Goal: Information Seeking & Learning: Learn about a topic

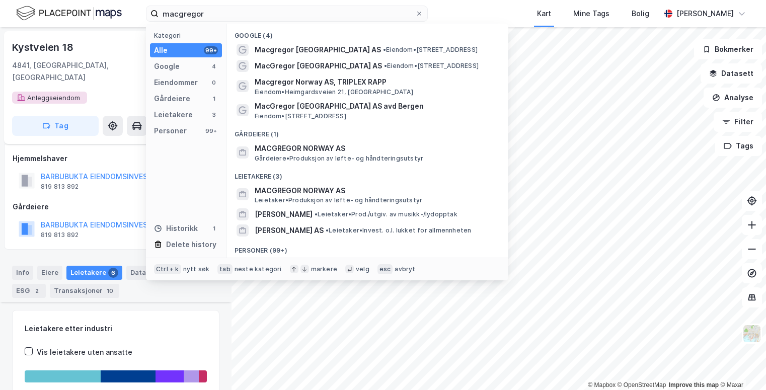
scroll to position [315, 0]
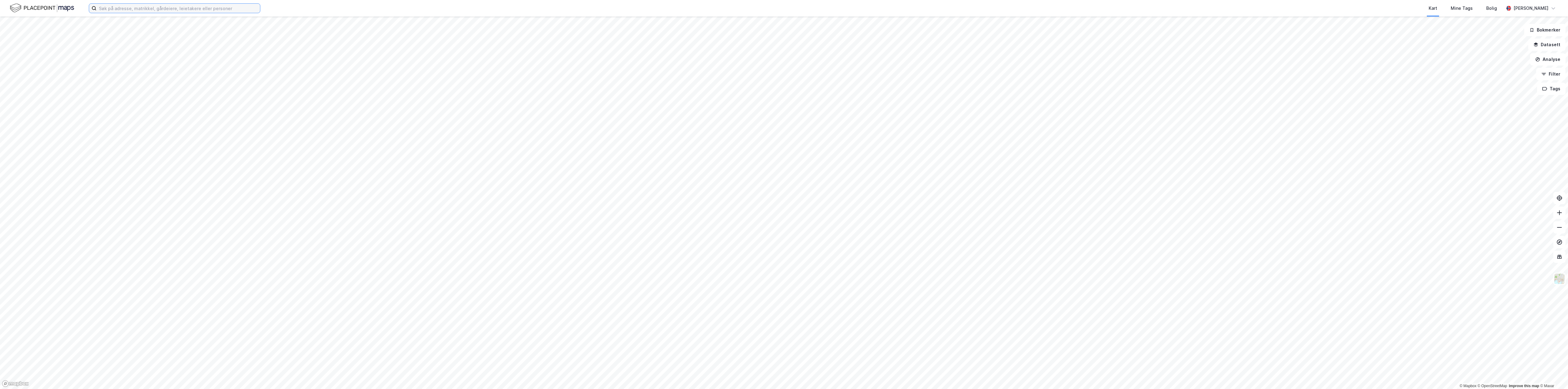
click at [176, 9] on input at bounding box center [178, 8] width 164 height 9
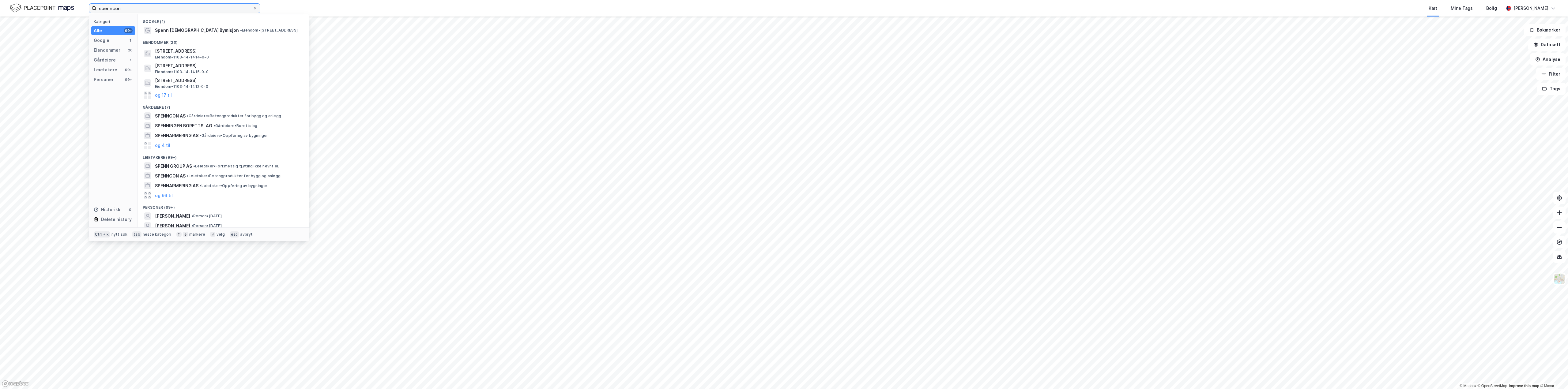
type input "spenncon"
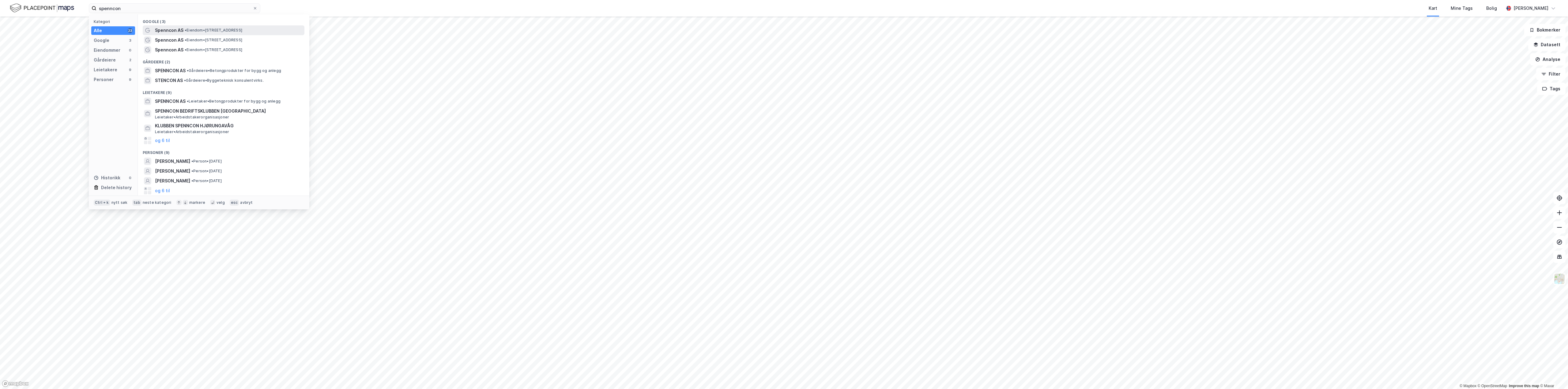
click at [178, 31] on span "Spenncon AS" at bounding box center [169, 30] width 29 height 7
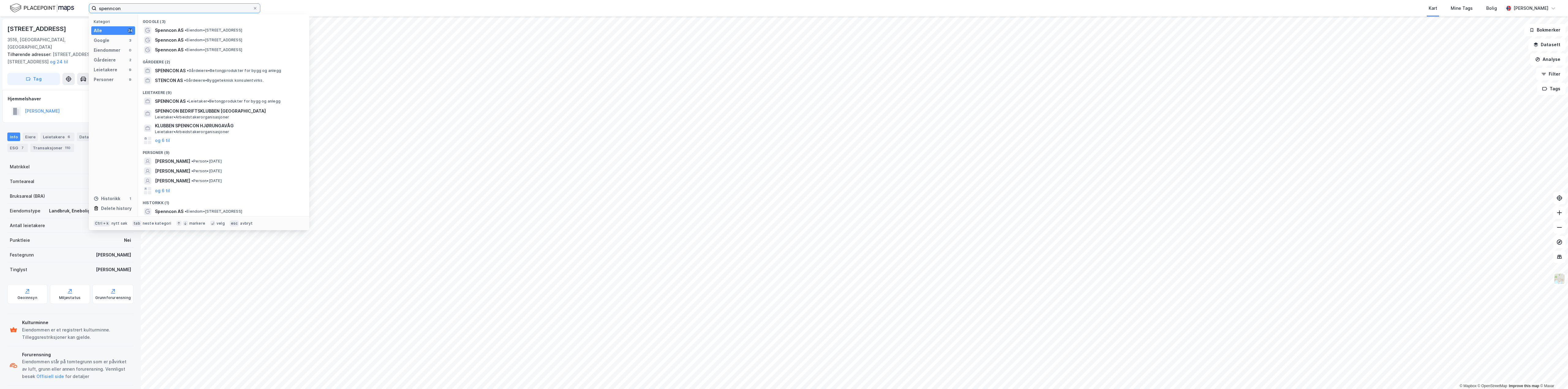
click at [203, 7] on input "spenncon" at bounding box center [174, 8] width 156 height 9
click at [242, 32] on span "• Eiendom • Hensmoveien 89, 3516 Hønefoss" at bounding box center [213, 30] width 58 height 5
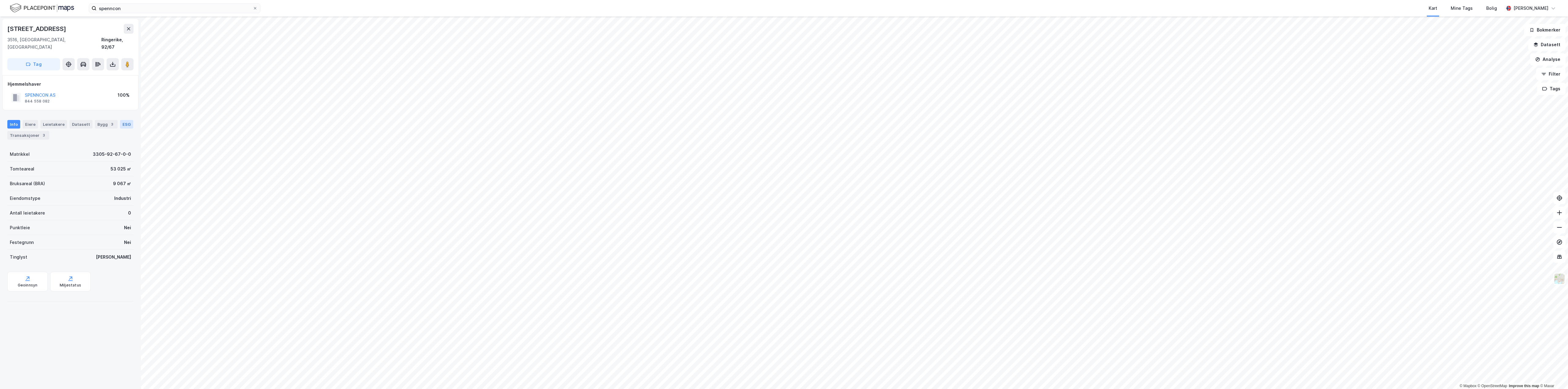
click at [123, 120] on div "ESG" at bounding box center [127, 124] width 13 height 9
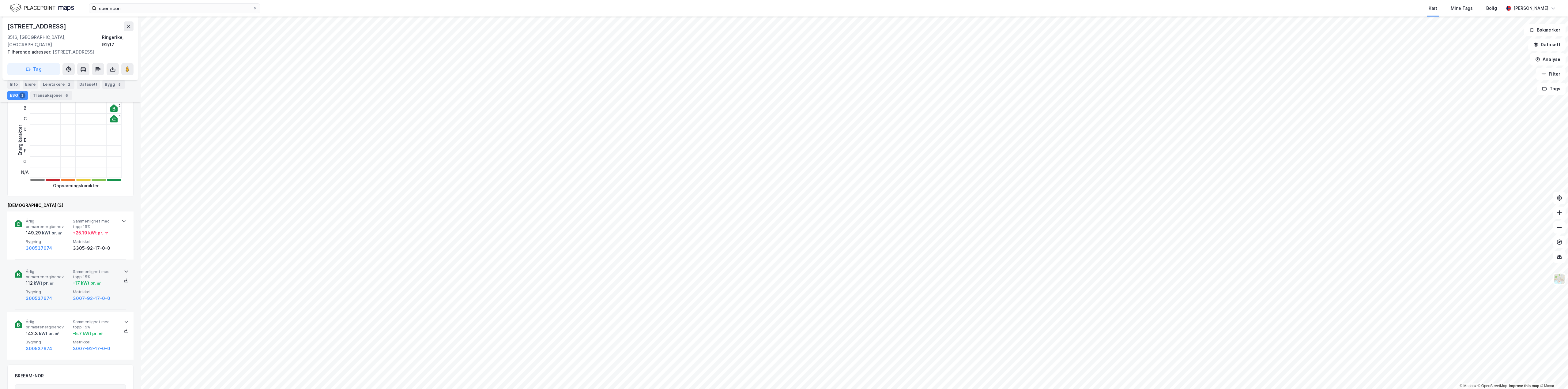
scroll to position [92, 0]
click at [53, 238] on span "Bygning" at bounding box center [47, 240] width 44 height 5
click at [57, 85] on div "Leietakere 2" at bounding box center [57, 85] width 34 height 9
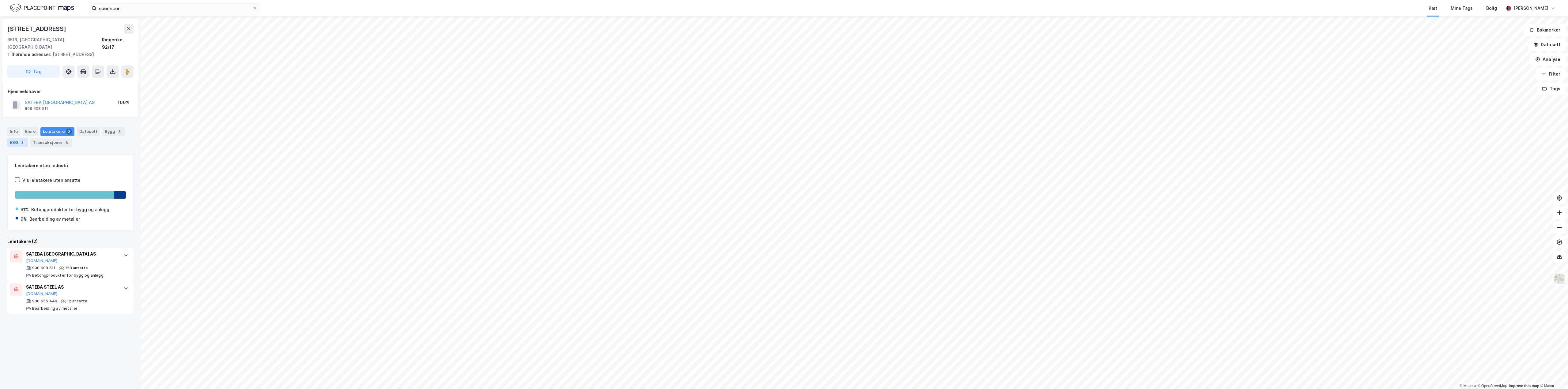
click at [22, 139] on div "3" at bounding box center [23, 142] width 6 height 6
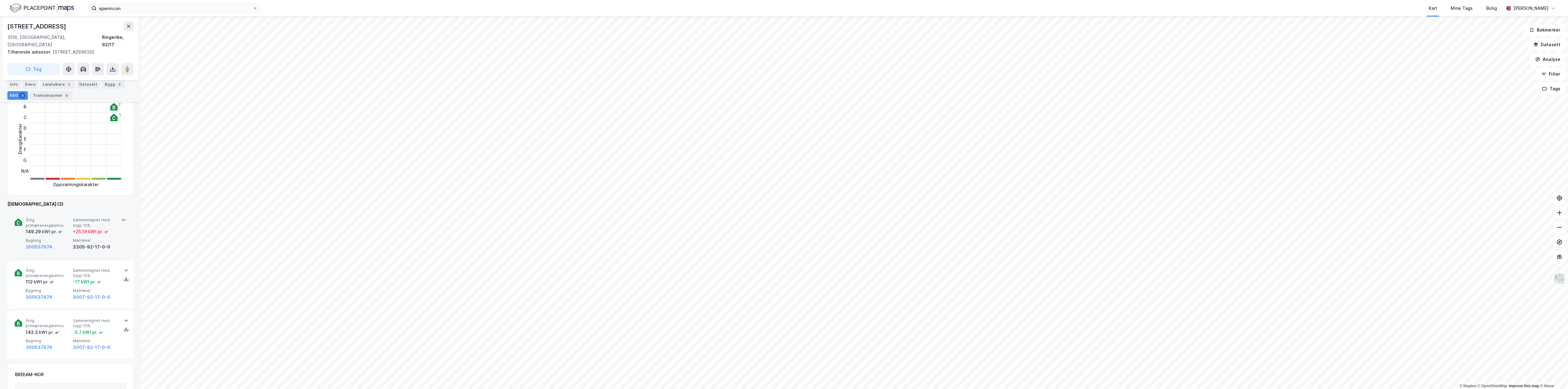
click at [86, 230] on div "Årlig primærenergibehov 149.29 kWt pr. ㎡ Sammenlignet med topp 15% + 25.19 kWt …" at bounding box center [71, 234] width 92 height 33
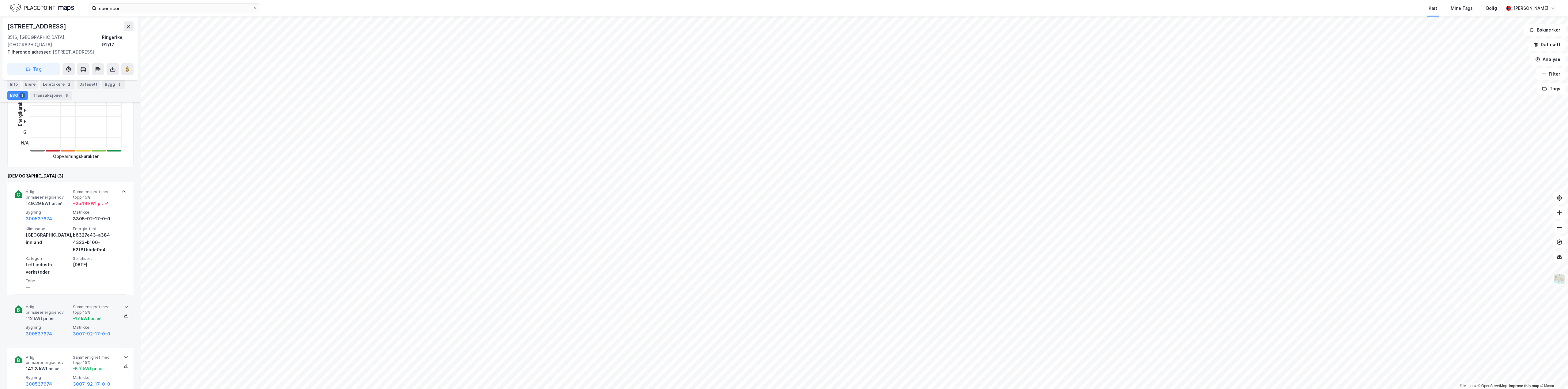
scroll to position [153, 0]
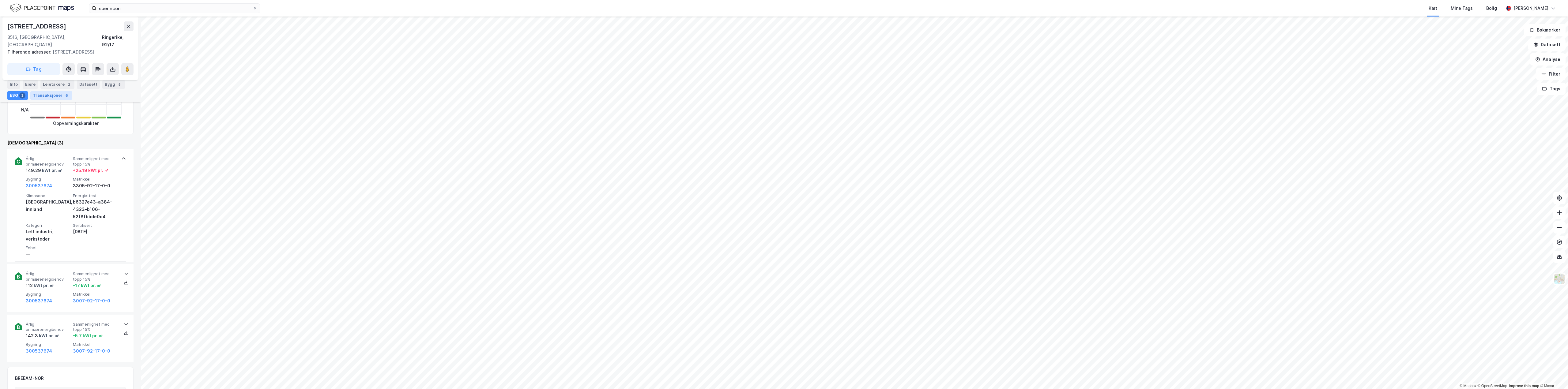
click at [54, 95] on div "Transaksjoner 6" at bounding box center [51, 96] width 42 height 9
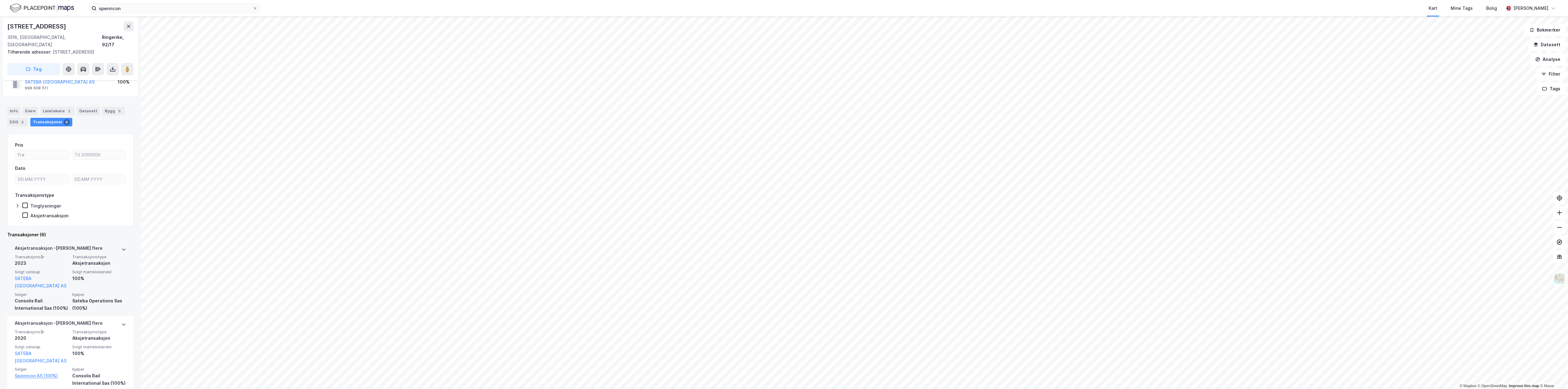
scroll to position [30, 0]
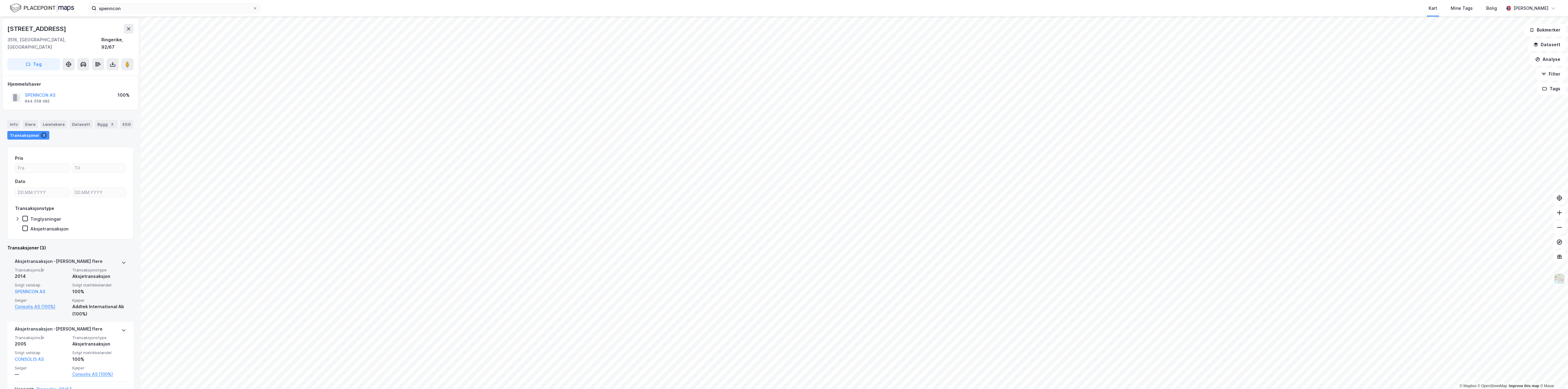
scroll to position [30, 0]
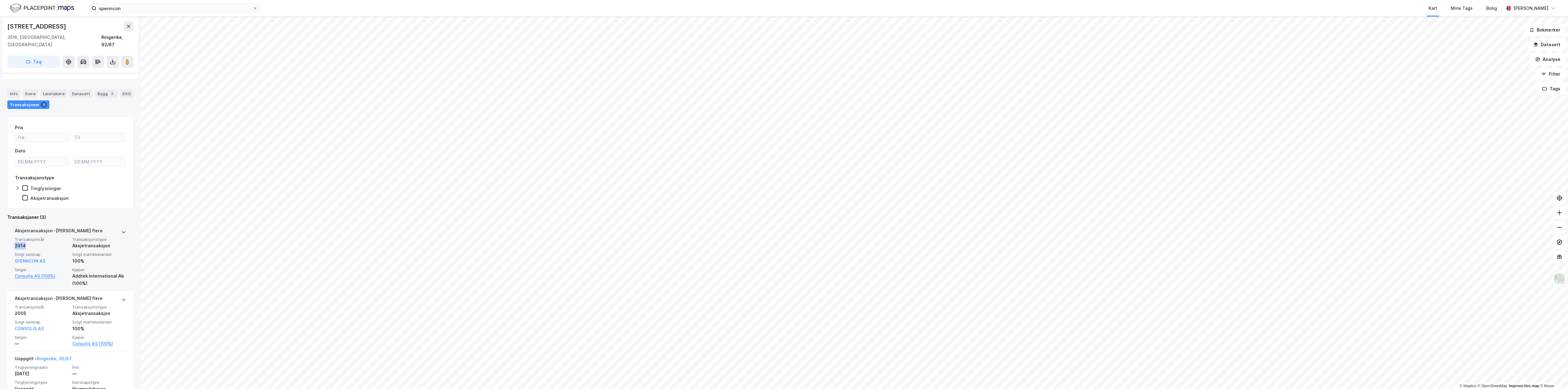
drag, startPoint x: 31, startPoint y: 237, endPoint x: 15, endPoint y: 237, distance: 16.0
click at [15, 242] on div "2014" at bounding box center [41, 246] width 54 height 7
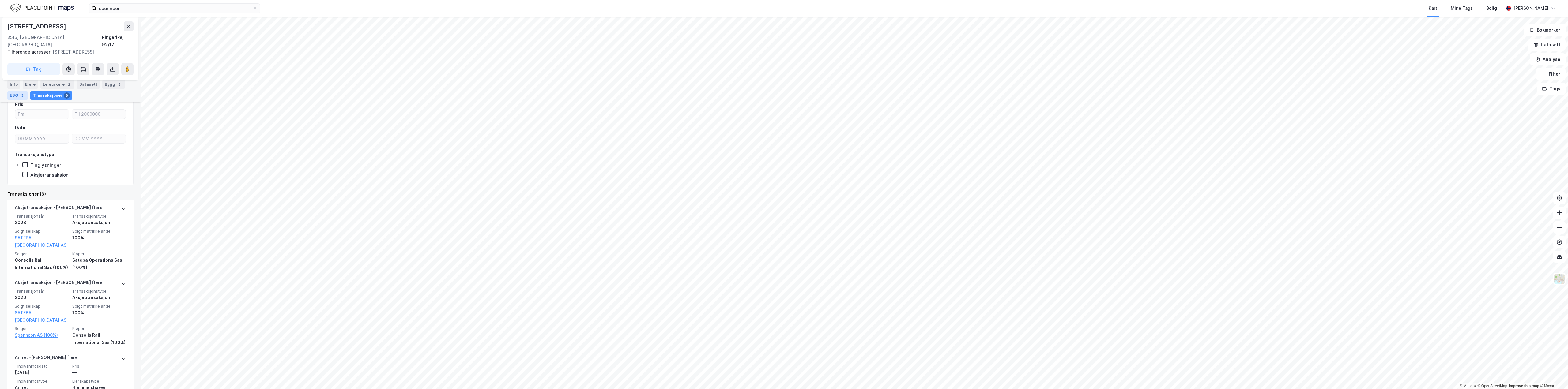
click at [9, 96] on div "ESG 3" at bounding box center [18, 96] width 21 height 9
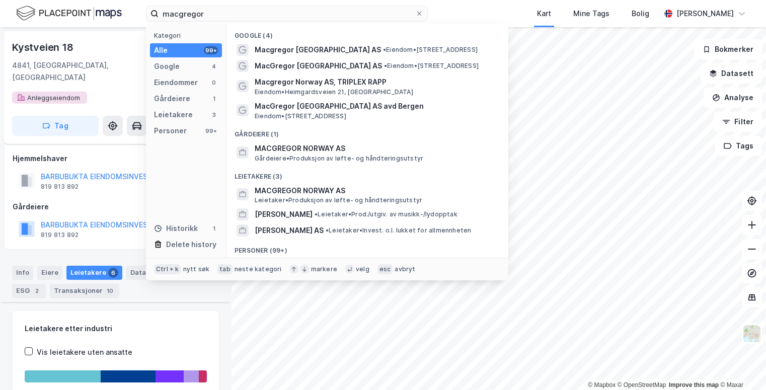
scroll to position [315, 0]
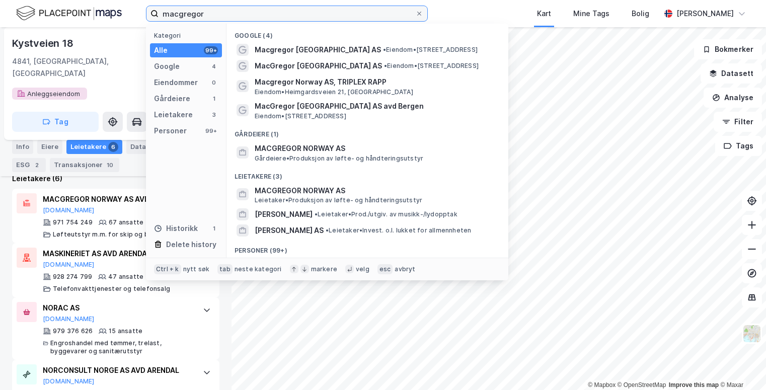
click at [258, 8] on input "macgregor" at bounding box center [286, 13] width 257 height 15
drag, startPoint x: 231, startPoint y: 11, endPoint x: 117, endPoint y: 9, distance: 114.7
click at [117, 9] on div "macgregor Kategori Alle 99+ Google 4 Eiendommer 0 Gårdeiere 1 Leietakere 3 Pers…" at bounding box center [383, 13] width 766 height 27
paste input "Barkey nordic as"
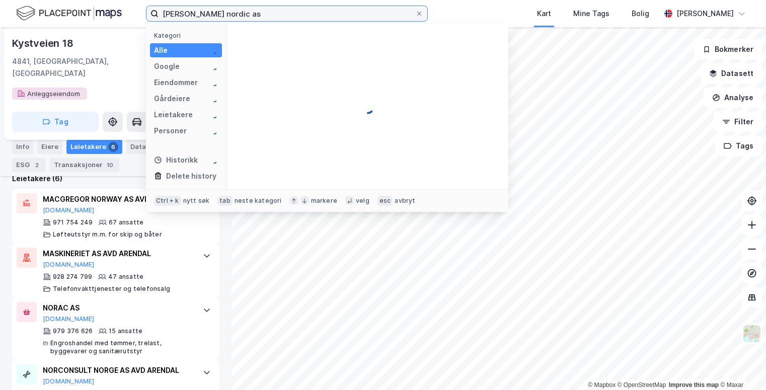
type input "Barkey nordic as"
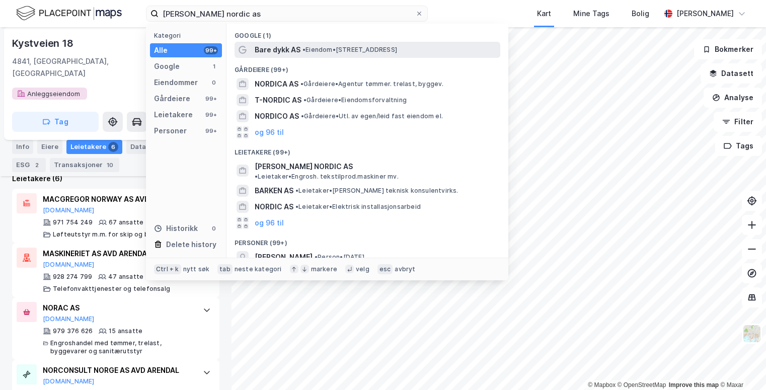
click at [297, 53] on span "Bare dykk AS" at bounding box center [278, 50] width 46 height 12
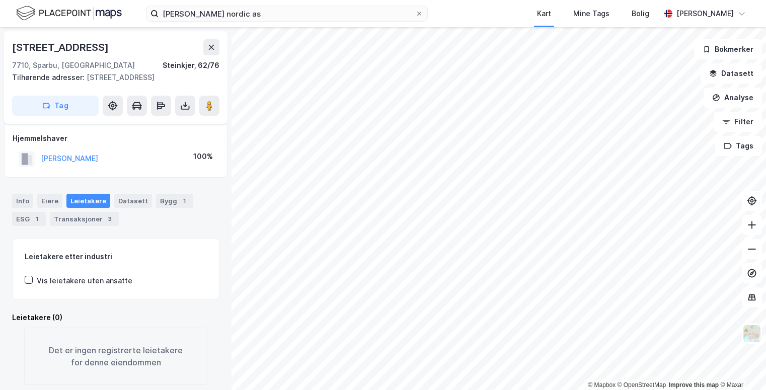
scroll to position [31, 0]
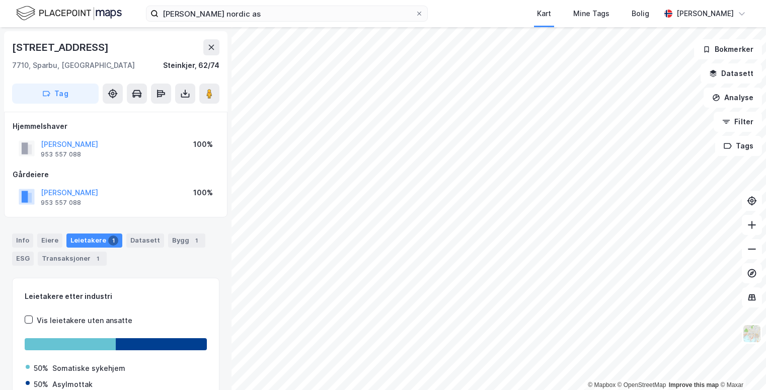
scroll to position [1, 0]
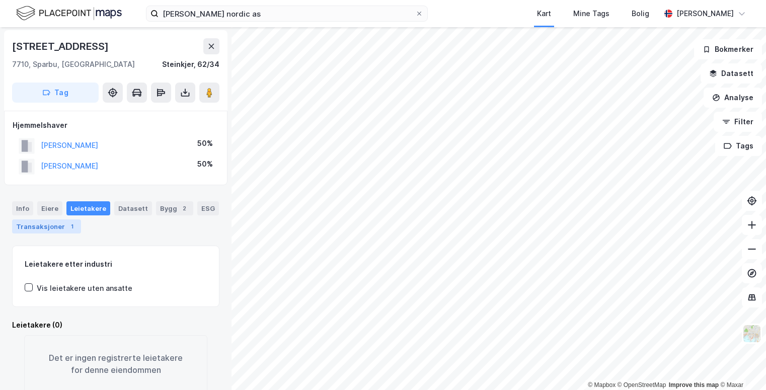
click at [33, 230] on div "Transaksjoner 1" at bounding box center [46, 226] width 69 height 14
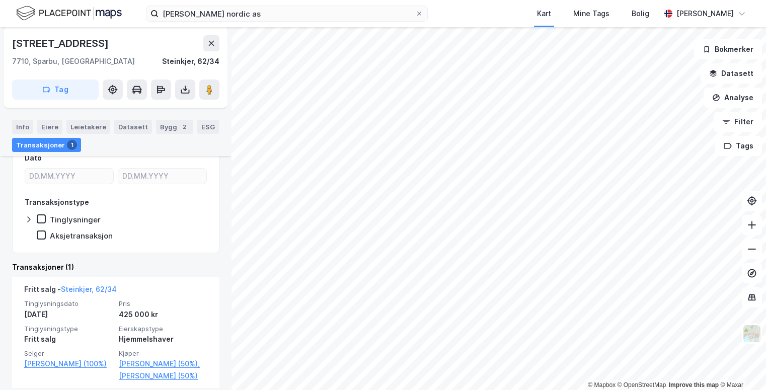
scroll to position [155, 0]
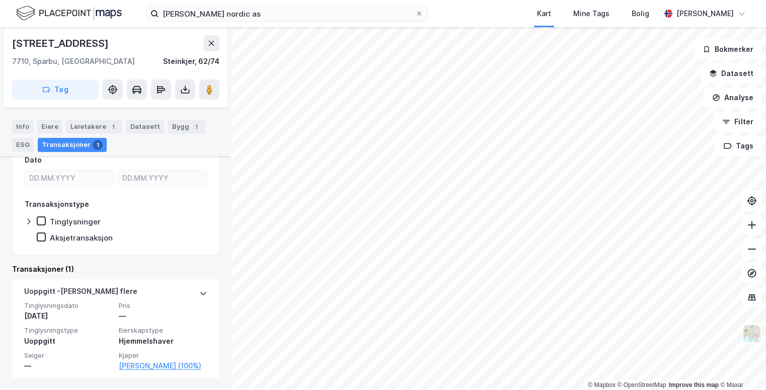
scroll to position [24, 0]
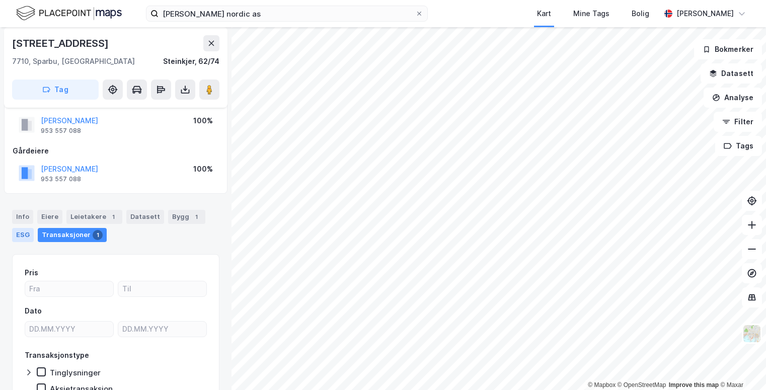
click at [28, 236] on div "ESG" at bounding box center [23, 235] width 22 height 14
